Goal: Book appointment/travel/reservation

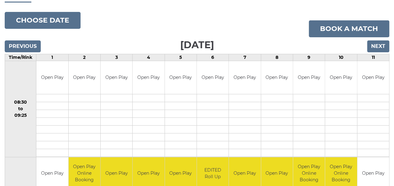
scroll to position [63, 0]
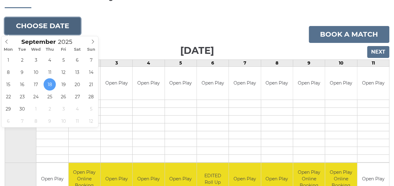
click at [70, 30] on button "Choose date" at bounding box center [43, 26] width 76 height 17
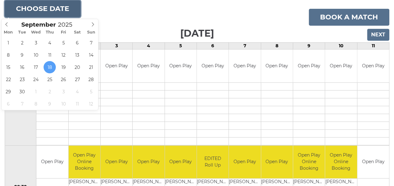
scroll to position [94, 0]
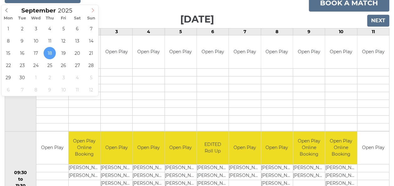
click at [91, 10] on icon at bounding box center [93, 10] width 4 height 4
type input "2025-10-10"
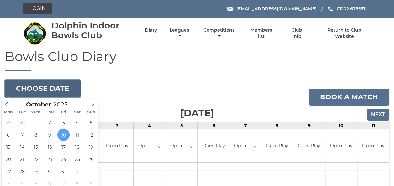
click at [69, 90] on button "Choose date" at bounding box center [43, 88] width 76 height 17
type input "2025-10-07"
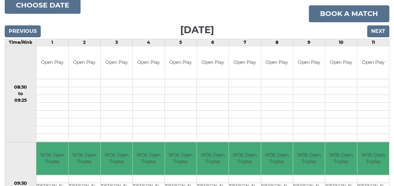
scroll to position [63, 0]
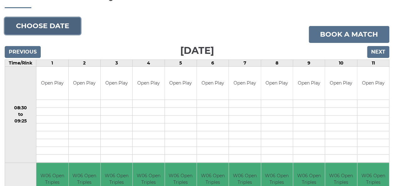
click at [53, 29] on button "Choose date" at bounding box center [43, 26] width 76 height 17
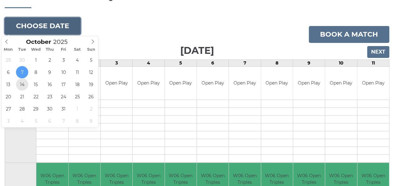
type input "2025-10-14"
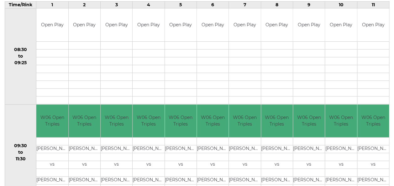
scroll to position [63, 0]
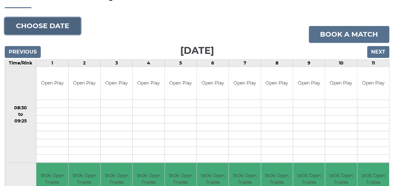
click at [63, 28] on button "Choose date" at bounding box center [43, 26] width 76 height 17
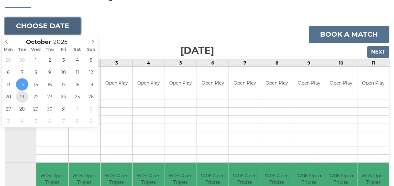
type input "2025-10-21"
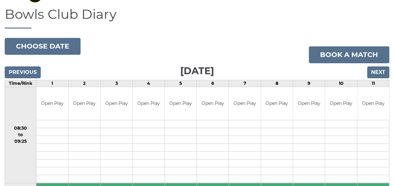
scroll to position [31, 0]
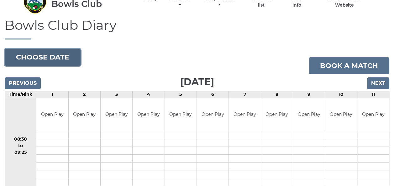
click at [63, 56] on button "Choose date" at bounding box center [43, 57] width 76 height 17
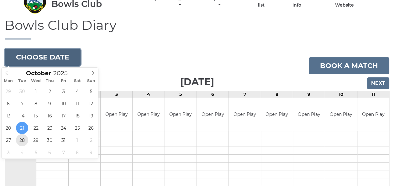
type input "2025-10-28"
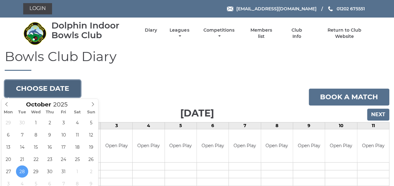
click at [49, 90] on button "Choose date" at bounding box center [43, 88] width 76 height 17
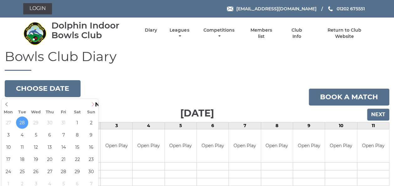
click at [92, 105] on icon at bounding box center [93, 104] width 4 height 4
type input "[DATE]"
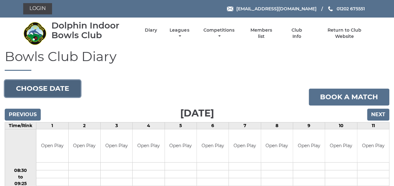
click at [55, 86] on button "Choose date" at bounding box center [43, 88] width 76 height 17
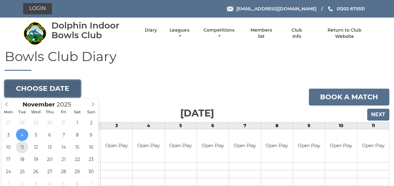
type input "[DATE]"
click at [57, 92] on button "Choose date" at bounding box center [43, 88] width 76 height 17
type input "2025-11-18"
click at [51, 90] on button "Choose date" at bounding box center [43, 88] width 76 height 17
type input "2025-11-25"
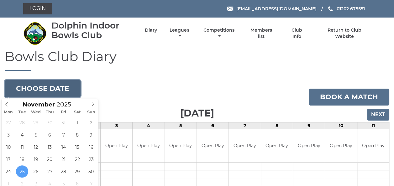
click at [61, 90] on button "Choose date" at bounding box center [43, 88] width 76 height 17
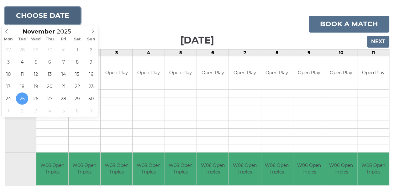
scroll to position [31, 0]
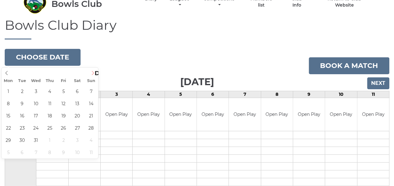
click at [92, 72] on icon at bounding box center [93, 73] width 4 height 4
type input "2025-12-02"
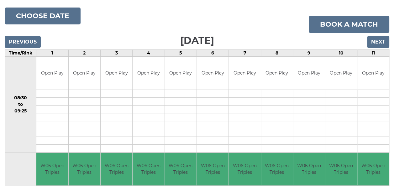
scroll to position [63, 0]
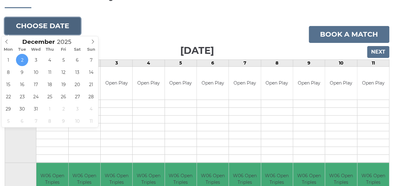
click at [55, 29] on button "Choose date" at bounding box center [43, 26] width 76 height 17
type input "[DATE]"
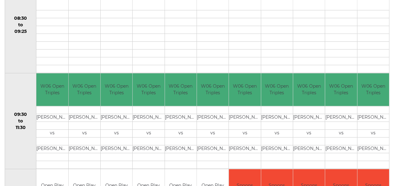
scroll to position [157, 0]
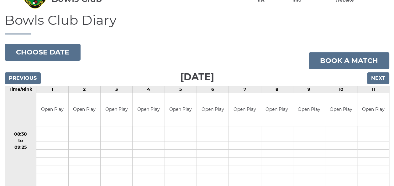
scroll to position [31, 0]
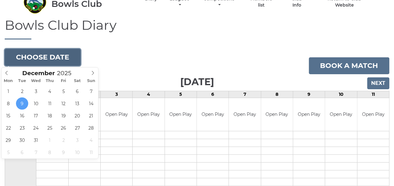
click at [52, 61] on button "Choose date" at bounding box center [43, 57] width 76 height 17
type input "[DATE]"
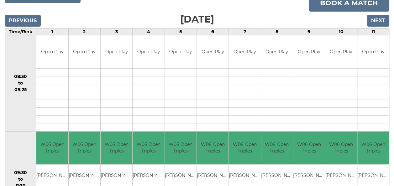
scroll to position [31, 0]
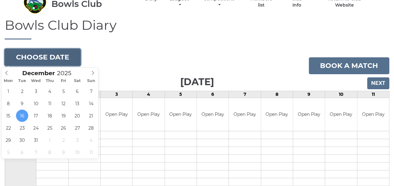
click at [50, 56] on button "Choose date" at bounding box center [43, 57] width 76 height 17
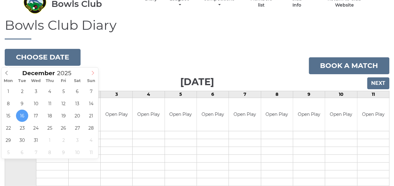
type input "2026"
click at [94, 74] on icon at bounding box center [93, 73] width 4 height 4
type input "2026-01-06"
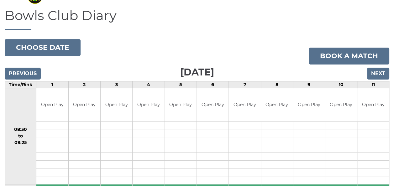
scroll to position [31, 0]
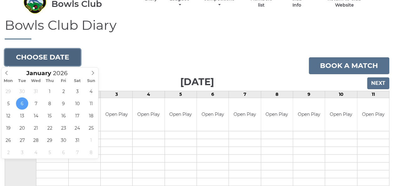
click at [45, 58] on button "Choose date" at bounding box center [43, 57] width 76 height 17
type input "[DATE]"
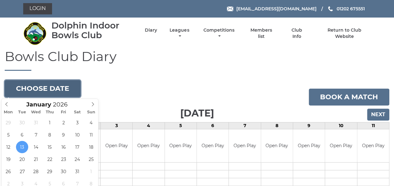
click at [49, 93] on button "Choose date" at bounding box center [43, 88] width 76 height 17
type input "2026-01-20"
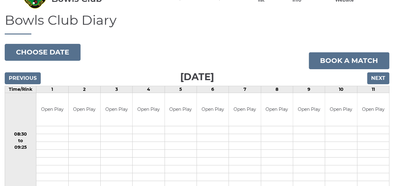
scroll to position [31, 0]
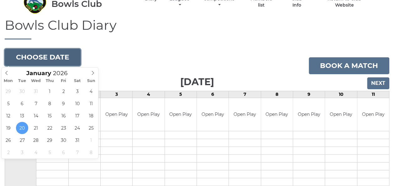
click at [44, 61] on button "Choose date" at bounding box center [43, 57] width 76 height 17
type input "[DATE]"
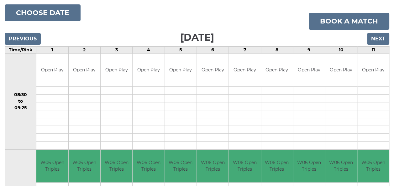
scroll to position [63, 0]
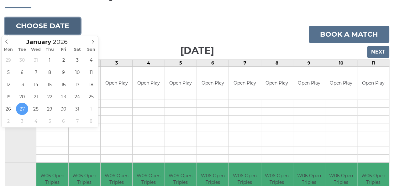
click at [47, 29] on button "Choose date" at bounding box center [43, 26] width 76 height 17
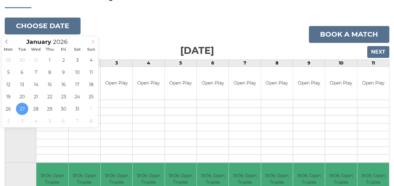
click at [91, 40] on icon at bounding box center [93, 42] width 4 height 4
type input "[DATE]"
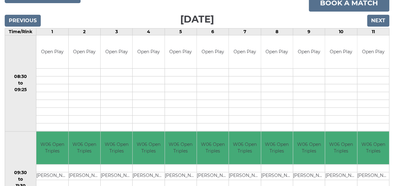
scroll to position [63, 0]
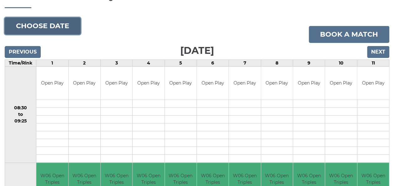
click at [51, 32] on button "Choose date" at bounding box center [43, 26] width 76 height 17
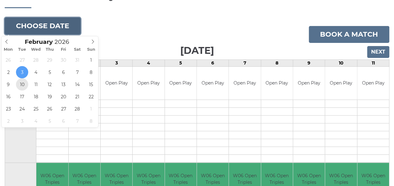
type input "[DATE]"
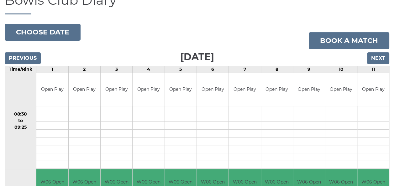
scroll to position [31, 0]
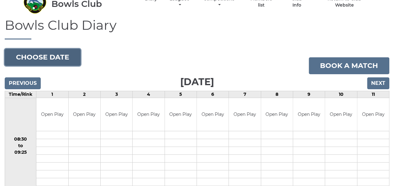
click at [32, 56] on button "Choose date" at bounding box center [43, 57] width 76 height 17
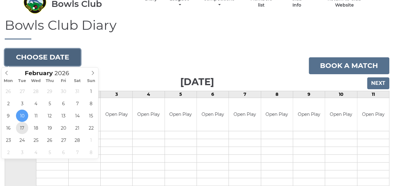
type input "2026-02-17"
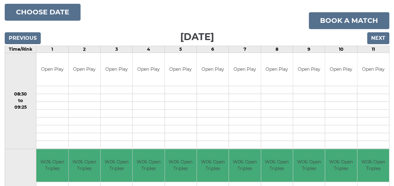
scroll to position [63, 0]
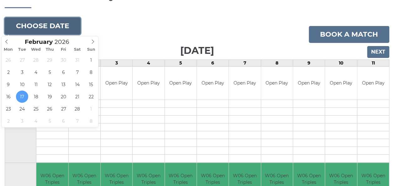
click at [56, 30] on button "Choose date" at bounding box center [43, 26] width 76 height 17
type input "2026-02-24"
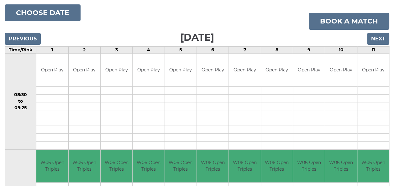
scroll to position [63, 0]
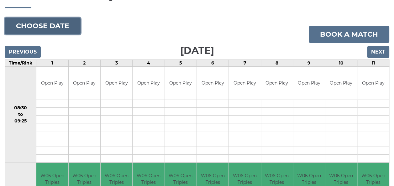
click at [46, 29] on button "Choose date" at bounding box center [43, 26] width 76 height 17
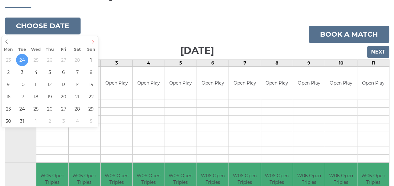
click at [93, 44] on icon at bounding box center [93, 42] width 4 height 4
type input "[DATE]"
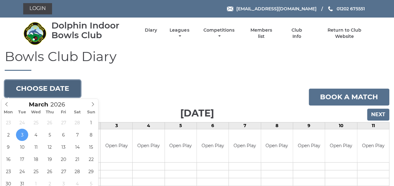
click at [45, 89] on button "Choose date" at bounding box center [43, 88] width 76 height 17
type input "2026-03-10"
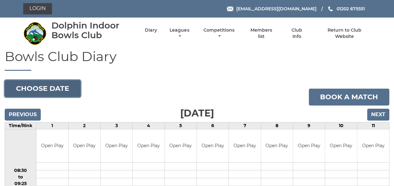
click at [55, 91] on button "Choose date" at bounding box center [43, 88] width 76 height 17
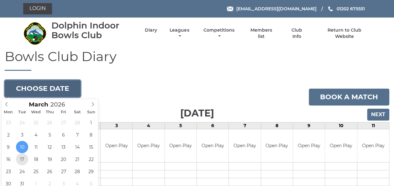
type input "[DATE]"
click at [45, 92] on button "Choose date" at bounding box center [43, 88] width 76 height 17
type input "[DATE]"
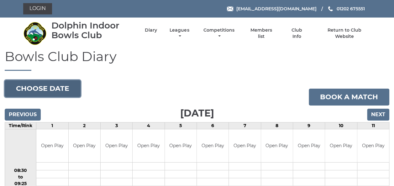
click at [60, 93] on button "Choose date" at bounding box center [43, 88] width 76 height 17
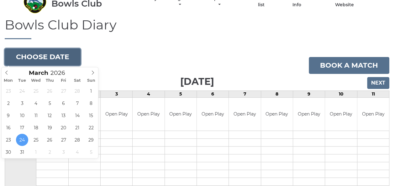
scroll to position [63, 0]
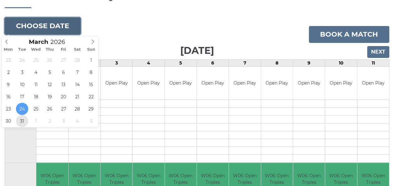
type input "[DATE]"
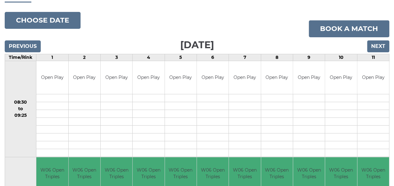
scroll to position [31, 0]
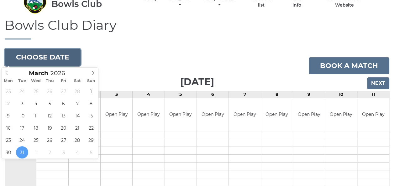
click at [71, 62] on button "Choose date" at bounding box center [43, 57] width 76 height 17
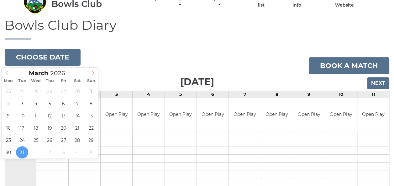
click at [91, 72] on icon at bounding box center [93, 73] width 4 height 4
type input "[DATE]"
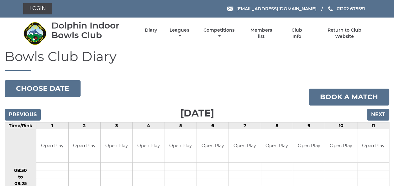
scroll to position [31, 0]
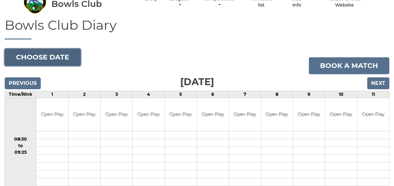
click at [60, 61] on button "Choose date" at bounding box center [43, 57] width 76 height 17
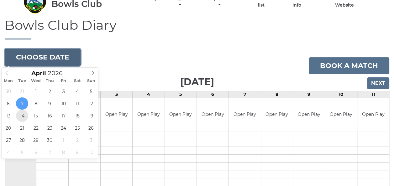
type input "[DATE]"
